Goal: Task Accomplishment & Management: Use online tool/utility

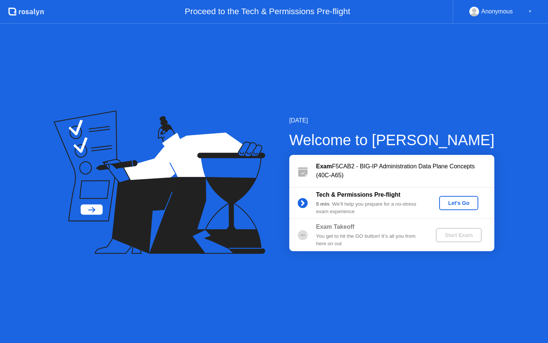
click at [456, 204] on div "Let's Go" at bounding box center [458, 203] width 33 height 6
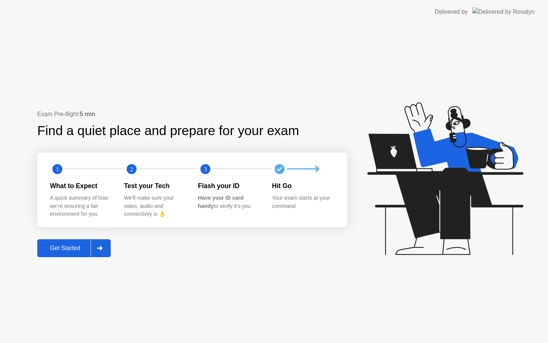
click at [83, 248] on div "Get Started" at bounding box center [65, 248] width 51 height 7
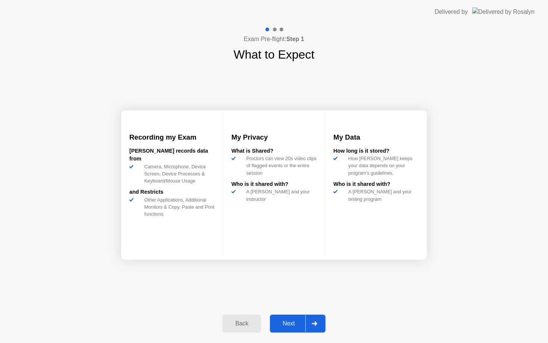
click at [280, 325] on div "Next" at bounding box center [288, 323] width 33 height 7
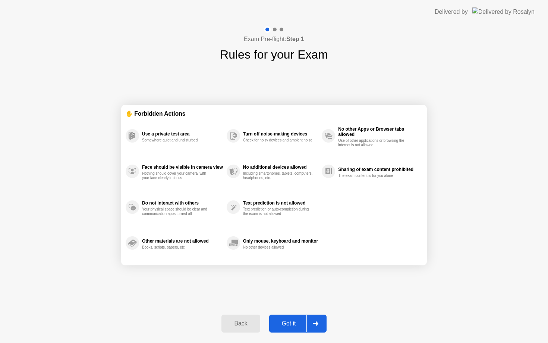
click at [280, 325] on div "Got it" at bounding box center [288, 323] width 35 height 7
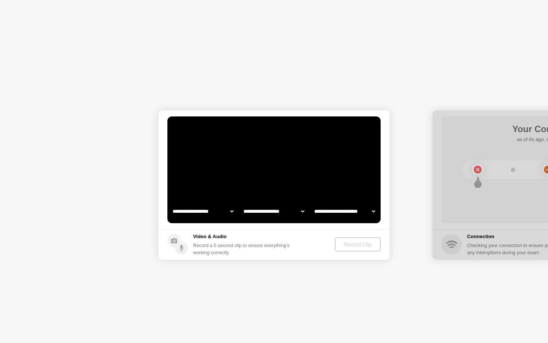
select select "**********"
select select "*******"
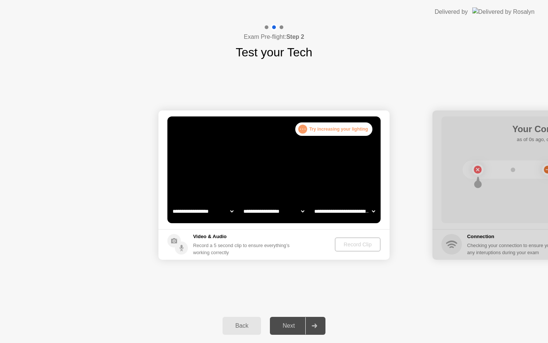
select select "**********"
click at [285, 213] on select "**********" at bounding box center [274, 211] width 64 height 15
click at [344, 209] on select "**********" at bounding box center [345, 211] width 64 height 15
click at [355, 247] on div "Record Clip" at bounding box center [358, 244] width 40 height 6
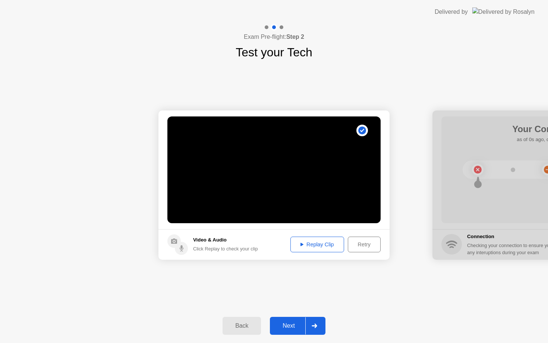
click at [358, 247] on div "Retry" at bounding box center [364, 244] width 28 height 6
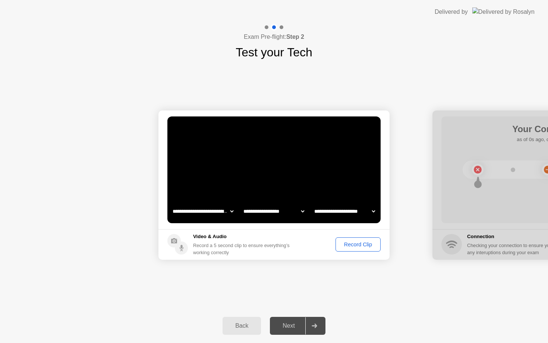
click at [358, 247] on div "Record Clip" at bounding box center [358, 244] width 40 height 6
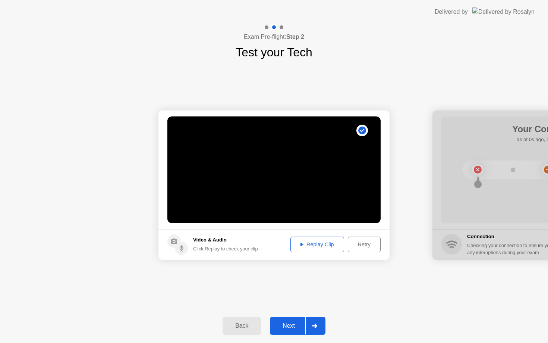
click at [286, 322] on div "Next" at bounding box center [288, 325] width 33 height 7
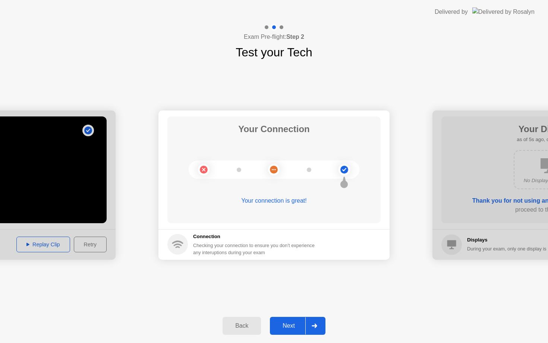
click at [287, 324] on div "Next" at bounding box center [288, 325] width 33 height 7
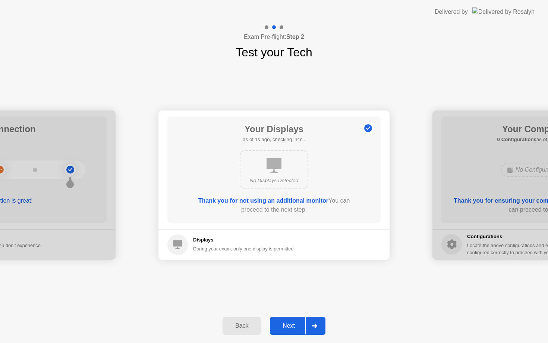
click at [287, 324] on div "Next" at bounding box center [288, 325] width 33 height 7
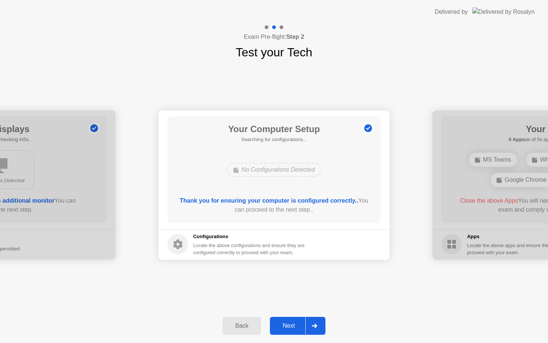
click at [287, 324] on div "Next" at bounding box center [288, 325] width 33 height 7
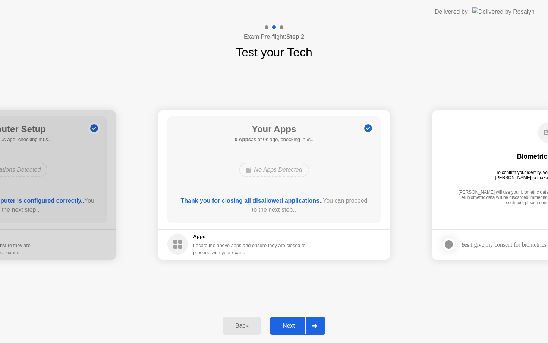
click at [295, 324] on div "Next" at bounding box center [288, 325] width 33 height 7
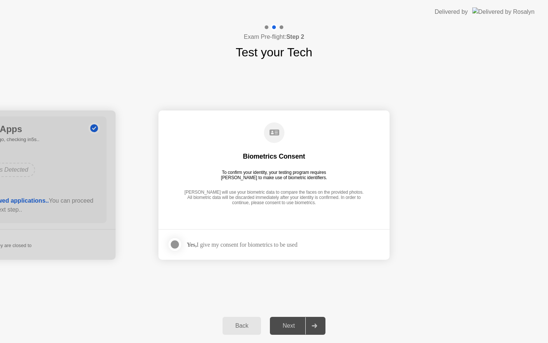
click at [245, 245] on div "Yes, I give my consent for biometrics to be used" at bounding box center [242, 244] width 111 height 7
click at [179, 243] on div at bounding box center [174, 244] width 9 height 9
click at [295, 325] on div "Next" at bounding box center [288, 325] width 33 height 7
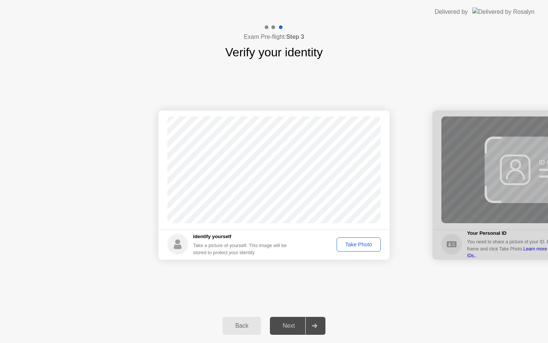
click at [361, 245] on div "Take Photo" at bounding box center [358, 244] width 39 height 6
click at [290, 320] on button "Next" at bounding box center [298, 326] width 56 height 18
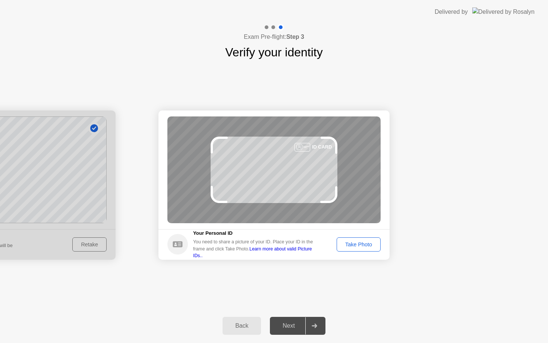
click at [353, 244] on div "Take Photo" at bounding box center [358, 244] width 39 height 6
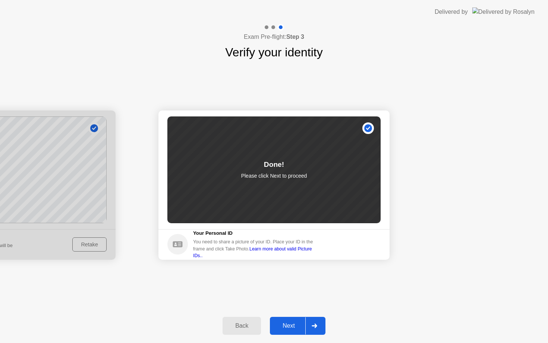
click at [284, 322] on div "Next" at bounding box center [288, 325] width 33 height 7
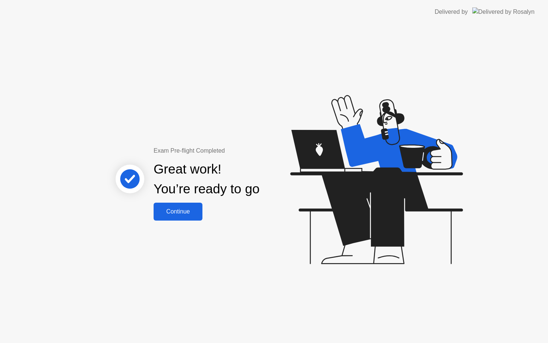
click at [196, 215] on div "Continue" at bounding box center [178, 211] width 44 height 7
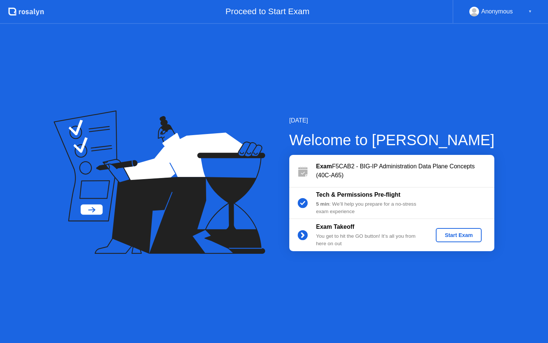
click at [452, 234] on div "Start Exam" at bounding box center [459, 235] width 40 height 6
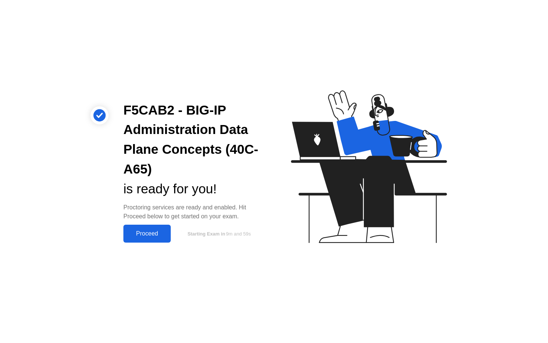
click at [135, 232] on div "Proceed" at bounding box center [147, 233] width 43 height 7
